Goal: Task Accomplishment & Management: Use online tool/utility

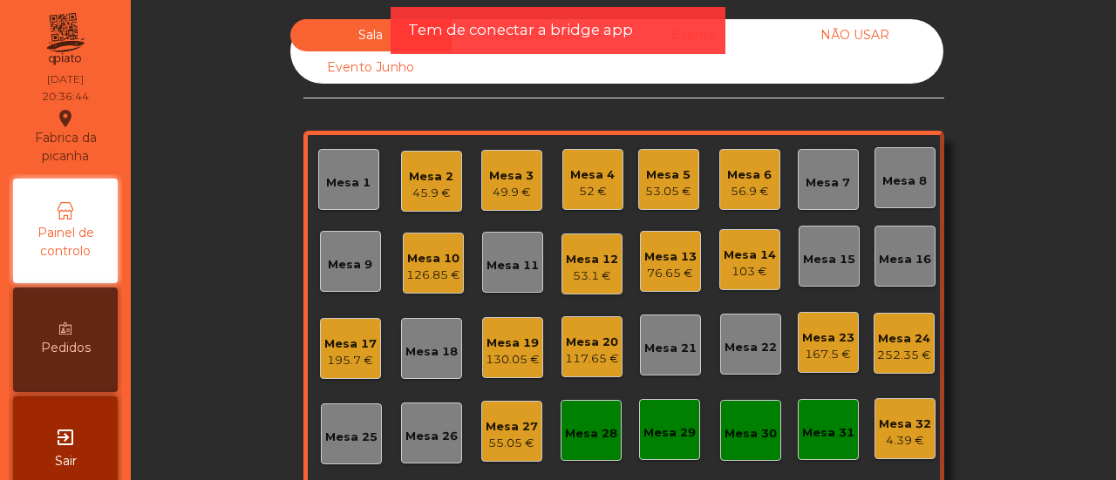
click at [841, 173] on div "Mesa 7" at bounding box center [828, 179] width 44 height 24
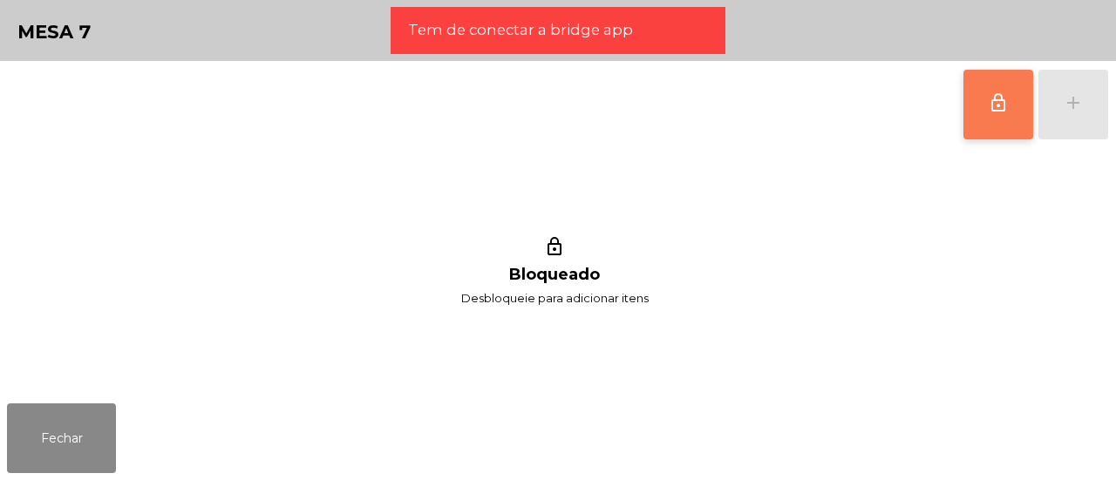
click at [971, 127] on button "lock_outline" at bounding box center [999, 105] width 70 height 70
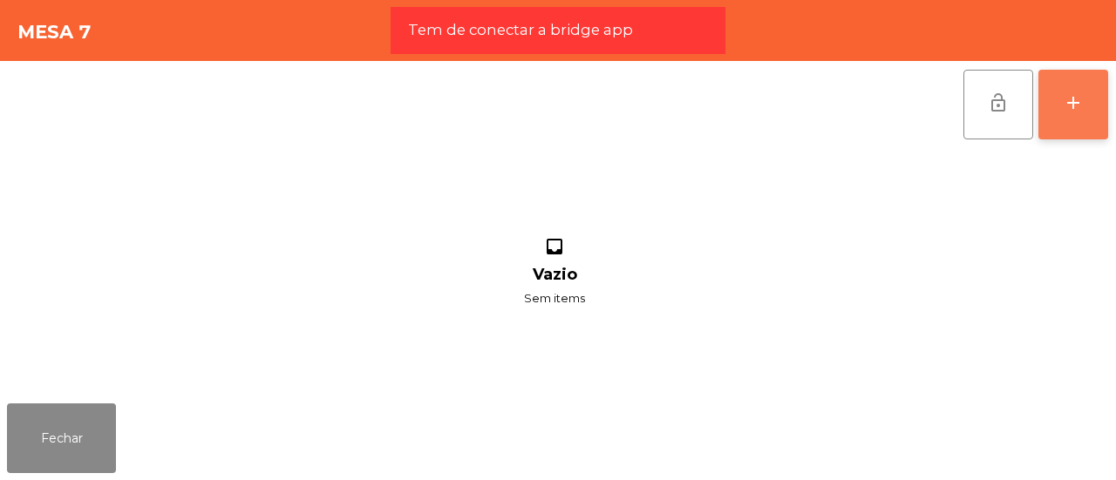
click at [1069, 96] on div "add" at bounding box center [1073, 102] width 21 height 21
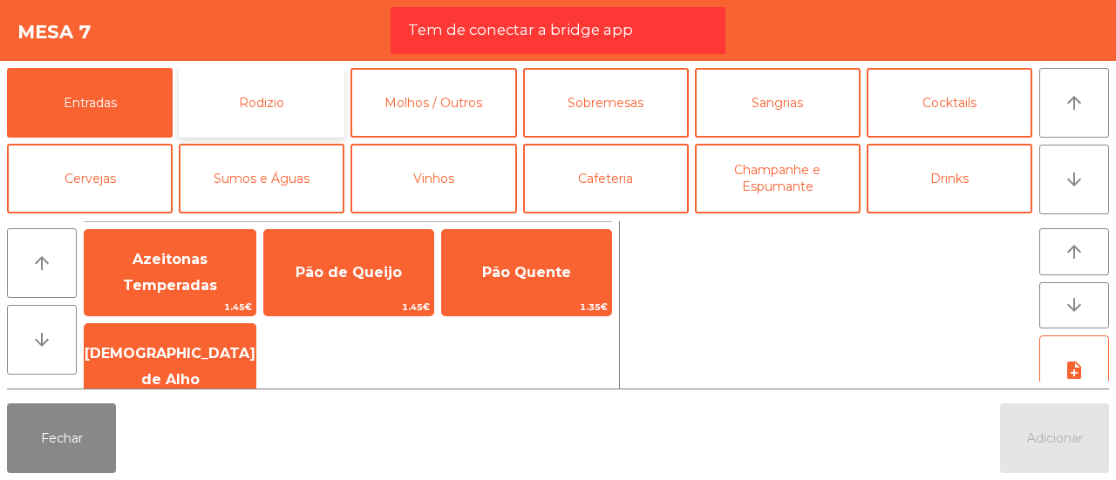
click at [281, 74] on button "Rodizio" at bounding box center [262, 103] width 166 height 70
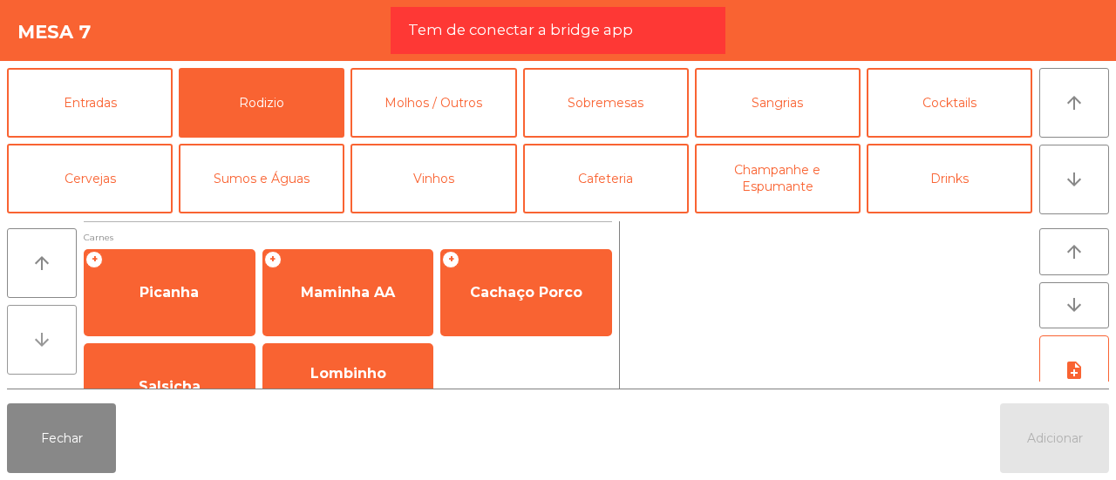
click at [39, 338] on icon "arrow_downward" at bounding box center [41, 340] width 21 height 21
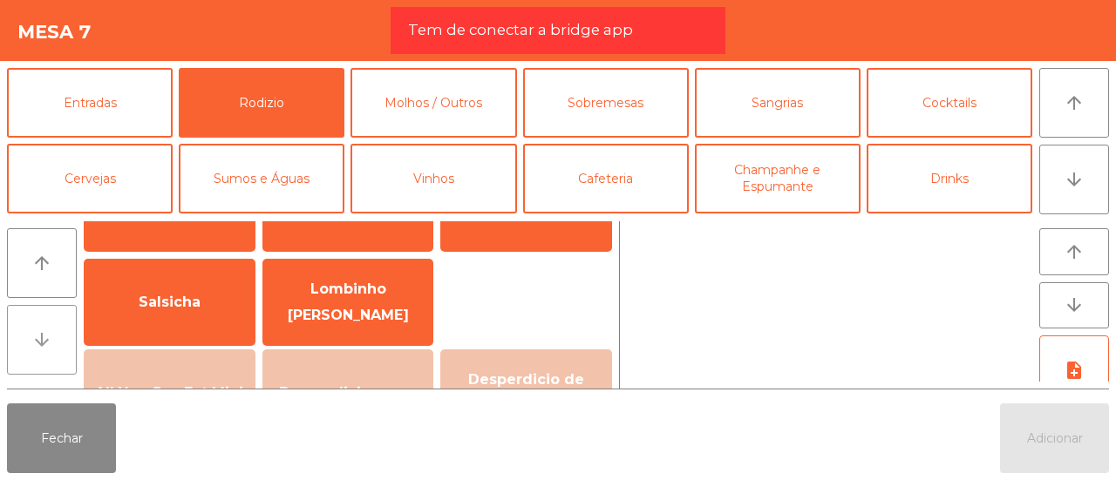
click at [39, 338] on icon "arrow_downward" at bounding box center [41, 340] width 21 height 21
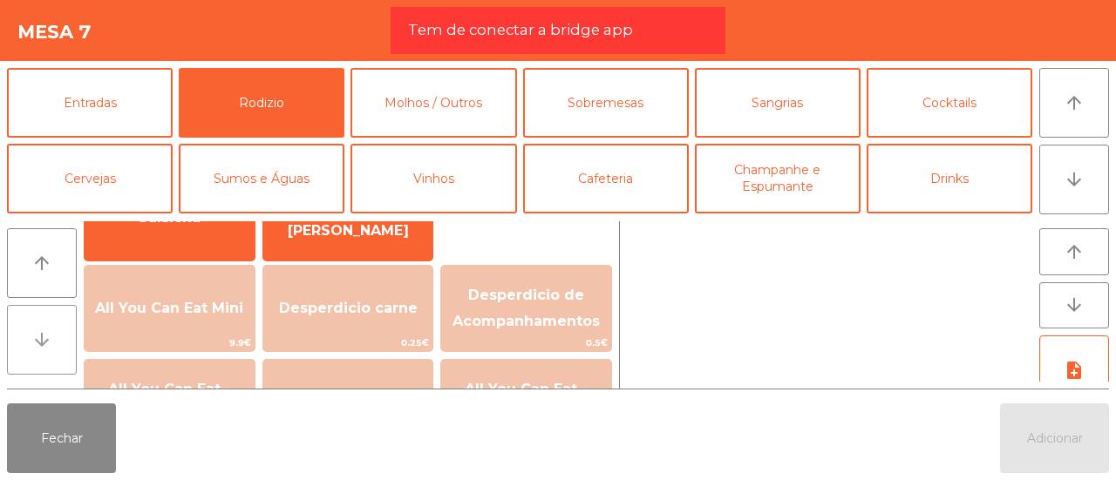
click at [39, 338] on icon "arrow_downward" at bounding box center [41, 340] width 21 height 21
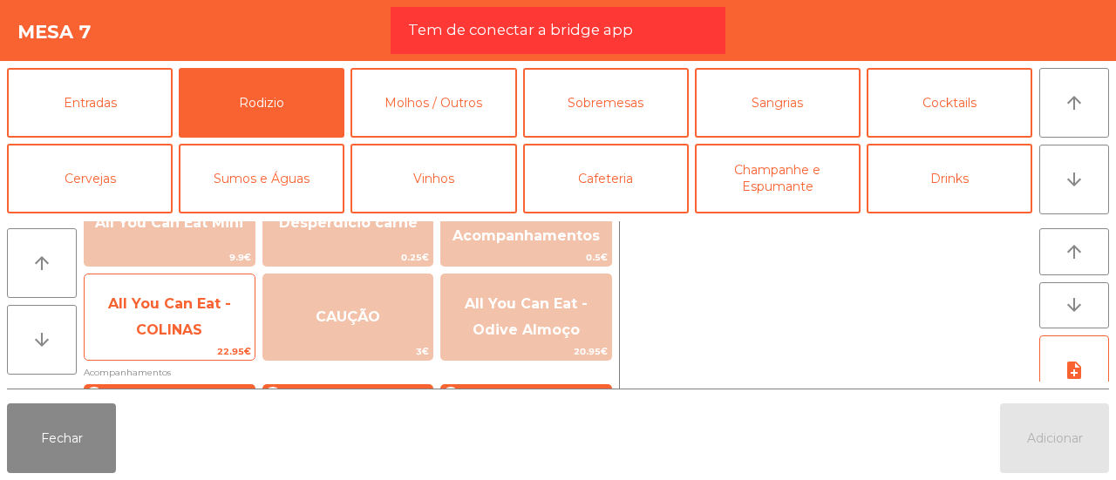
click at [112, 336] on span "All You Can Eat - COLINAS" at bounding box center [170, 318] width 170 height 74
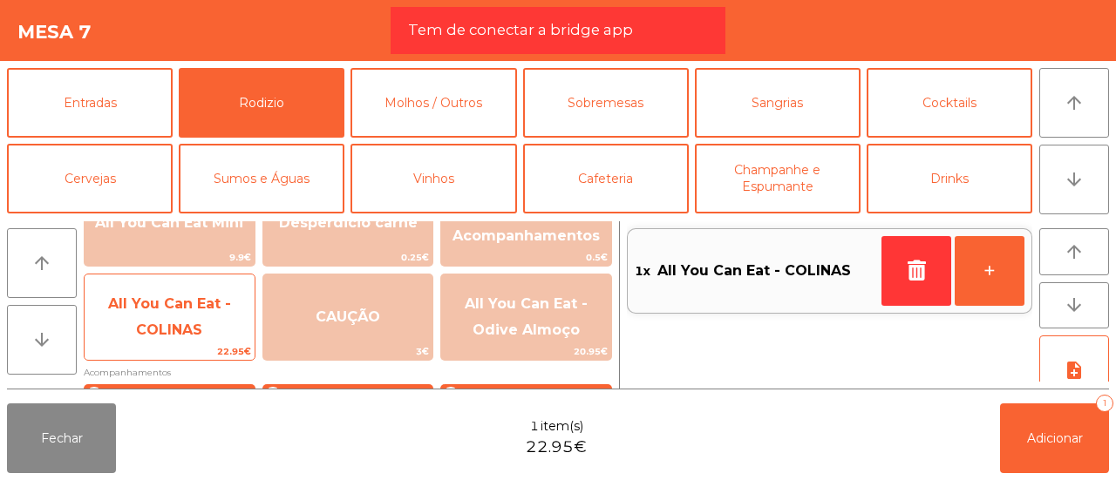
click at [112, 336] on span "All You Can Eat - COLINAS" at bounding box center [170, 318] width 170 height 74
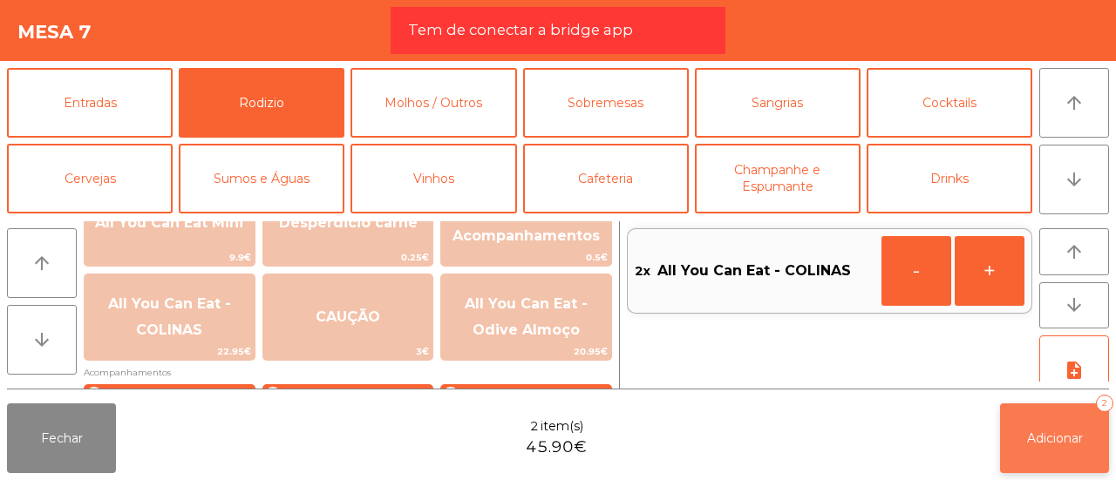
click at [1012, 432] on button "Adicionar 2" at bounding box center [1054, 439] width 109 height 70
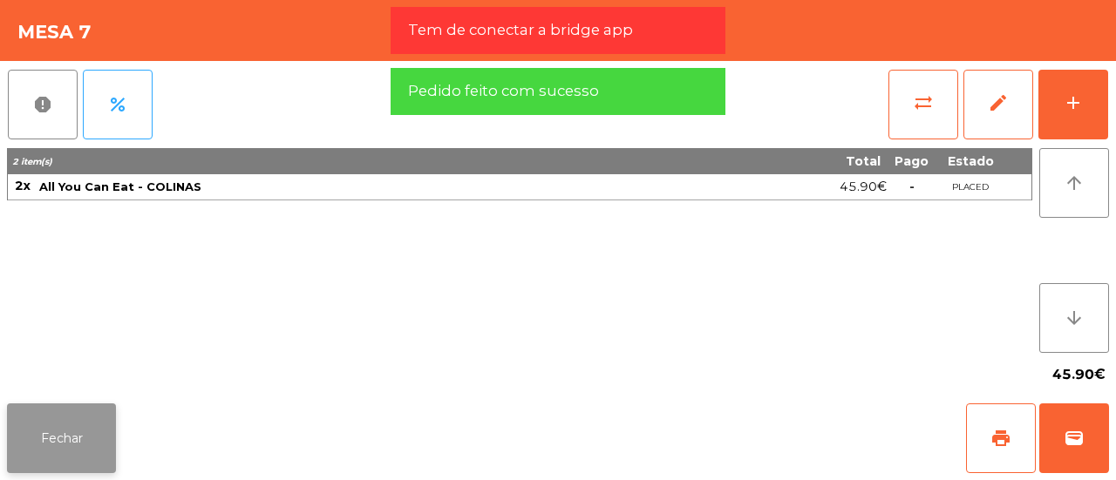
click at [90, 416] on button "Fechar" at bounding box center [61, 439] width 109 height 70
